Goal: Find specific page/section: Find specific page/section

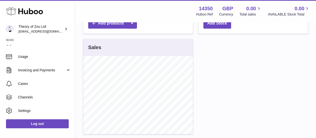
scroll to position [76, 0]
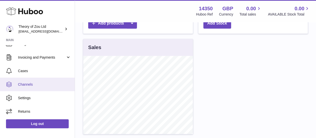
click at [27, 84] on span "Channels" at bounding box center [44, 84] width 53 height 5
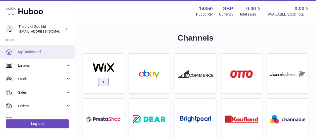
click at [44, 55] on link "My Dashboard" at bounding box center [37, 52] width 75 height 14
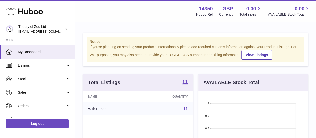
scroll to position [78, 110]
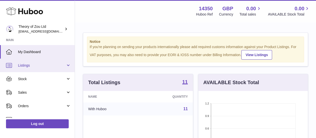
click at [36, 67] on span "Listings" at bounding box center [42, 65] width 48 height 5
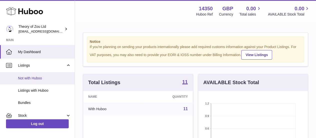
click at [36, 81] on link "Not with Huboo" at bounding box center [37, 78] width 75 height 12
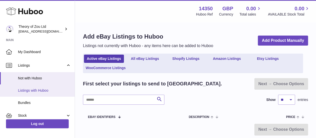
click at [36, 90] on span "Listings with Huboo" at bounding box center [44, 90] width 53 height 5
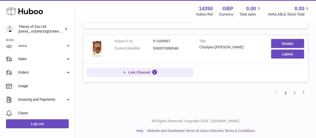
scroll to position [75, 0]
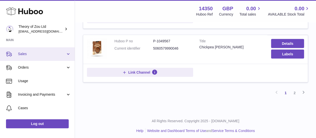
click at [35, 58] on link "Sales" at bounding box center [37, 54] width 75 height 14
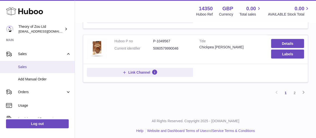
click at [36, 69] on span "Sales" at bounding box center [44, 67] width 53 height 5
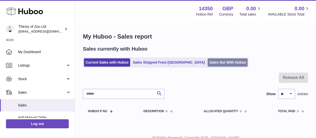
click at [208, 61] on link "Sales Not With Huboo" at bounding box center [228, 62] width 40 height 8
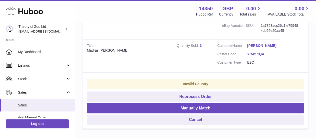
scroll to position [1462, 0]
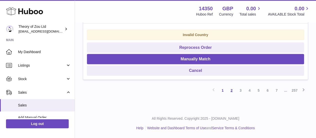
click at [232, 90] on link "2" at bounding box center [231, 90] width 9 height 9
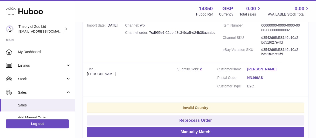
scroll to position [1438, 0]
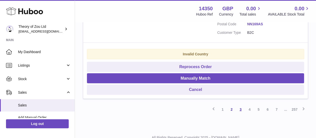
click at [243, 105] on link "3" at bounding box center [240, 109] width 9 height 9
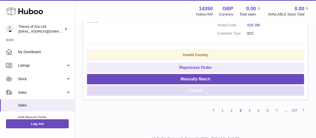
scroll to position [1438, 0]
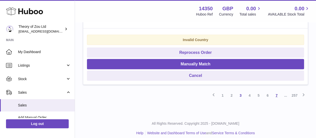
click at [277, 93] on link "7" at bounding box center [276, 95] width 9 height 9
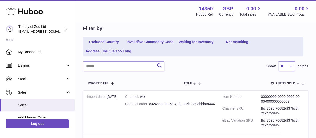
scroll to position [98, 0]
